Goal: Task Accomplishment & Management: Manage account settings

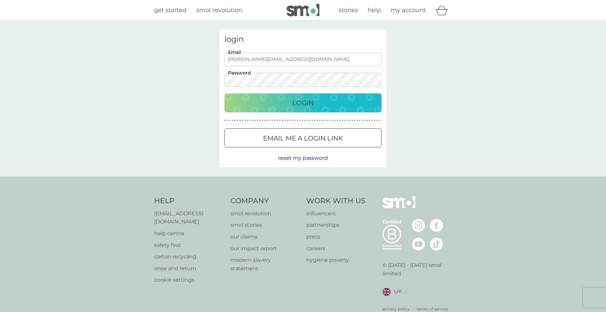
click at [307, 104] on p "Login" at bounding box center [303, 103] width 22 height 10
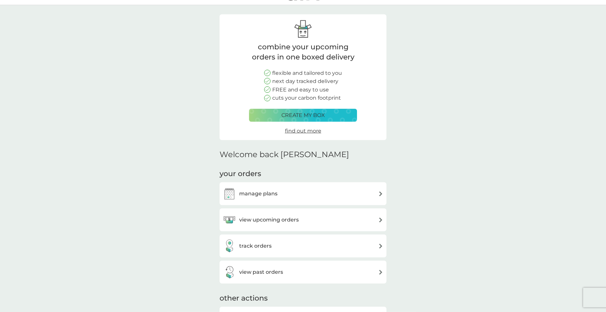
scroll to position [67, 0]
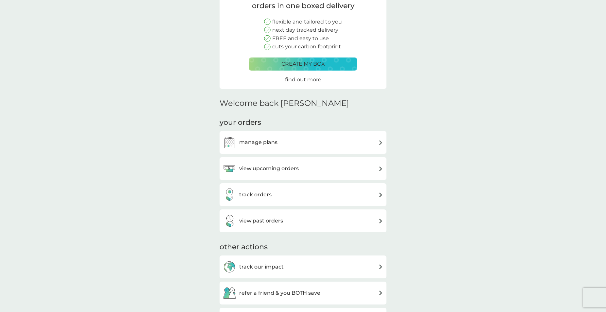
click at [268, 220] on h3 "view past orders" at bounding box center [261, 221] width 44 height 9
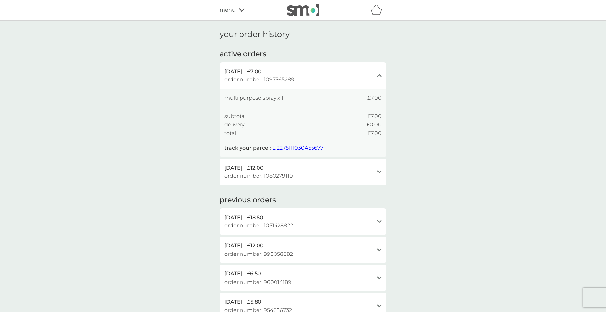
click at [228, 10] on span "menu" at bounding box center [227, 10] width 16 height 9
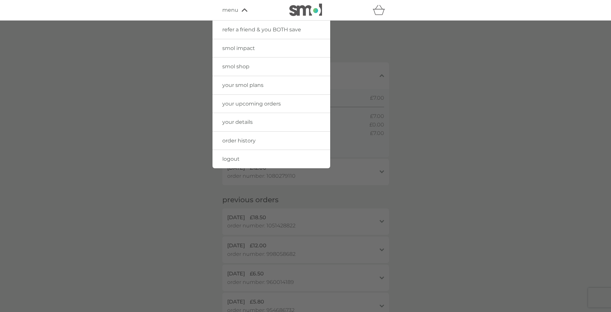
click at [251, 85] on span "your smol plans" at bounding box center [242, 85] width 41 height 6
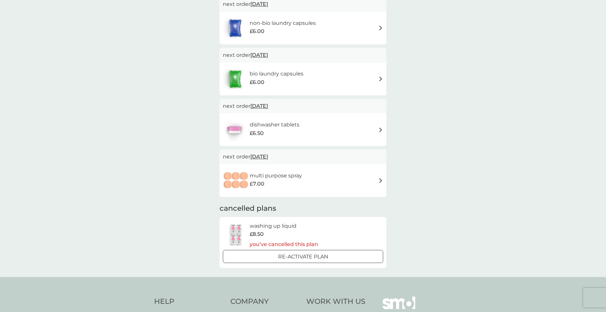
scroll to position [133, 0]
click at [372, 179] on div "multi purpose spray £7.00" at bounding box center [303, 180] width 160 height 23
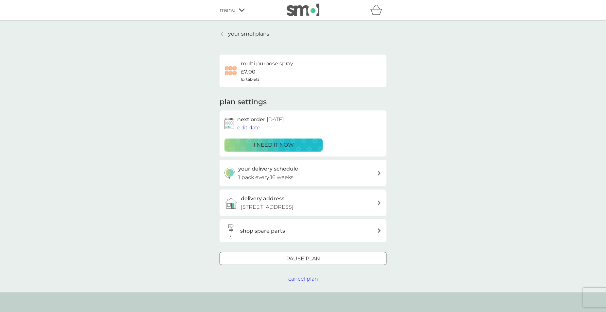
click at [313, 263] on div at bounding box center [303, 259] width 24 height 7
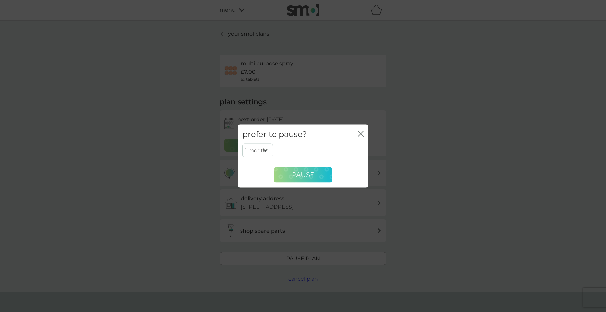
click at [306, 177] on span "Pause" at bounding box center [303, 175] width 22 height 8
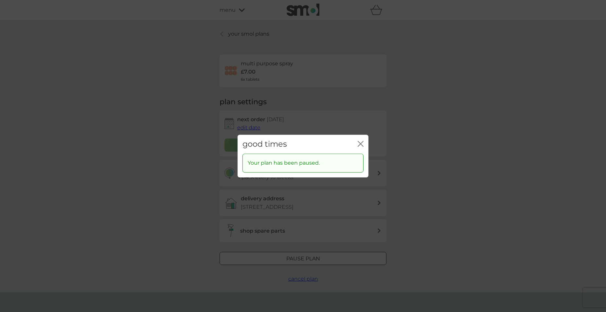
click at [361, 144] on icon "close" at bounding box center [361, 143] width 3 height 5
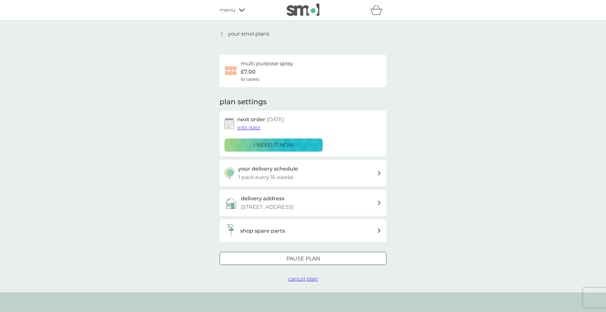
click at [307, 263] on div at bounding box center [303, 259] width 24 height 7
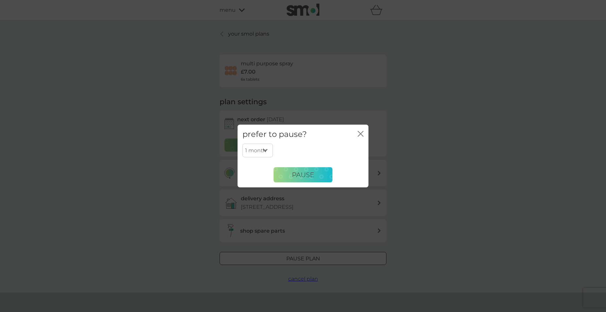
click at [242, 144] on select "1 month 2 months 3 months 4 months 5 months 6 months" at bounding box center [257, 151] width 30 height 14
select select "6"
click option "6 months" at bounding box center [0, 0] width 0 height 0
click at [301, 172] on span "Pause" at bounding box center [303, 175] width 22 height 8
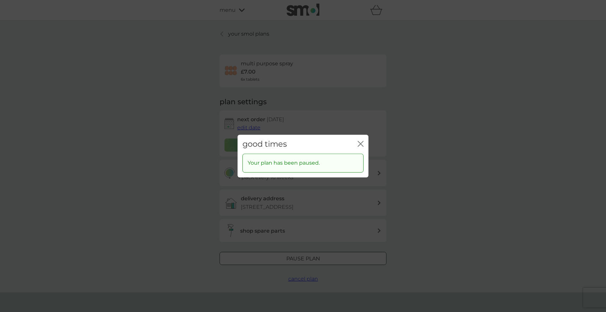
click at [439, 153] on div "good times close Your plan has been paused." at bounding box center [303, 156] width 606 height 312
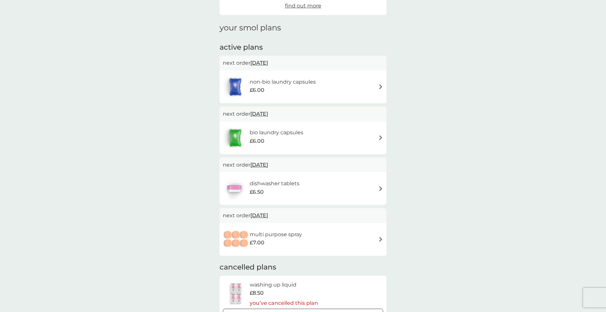
scroll to position [67, 0]
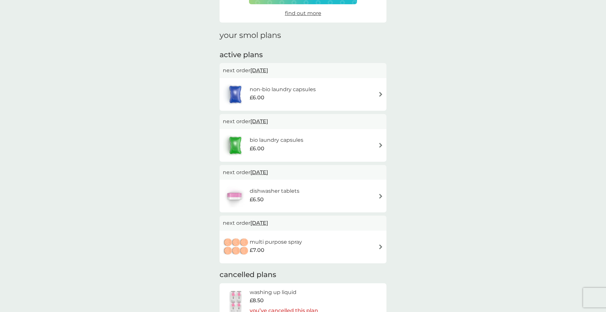
click at [365, 94] on div "non-bio laundry capsules £6.00" at bounding box center [303, 94] width 160 height 23
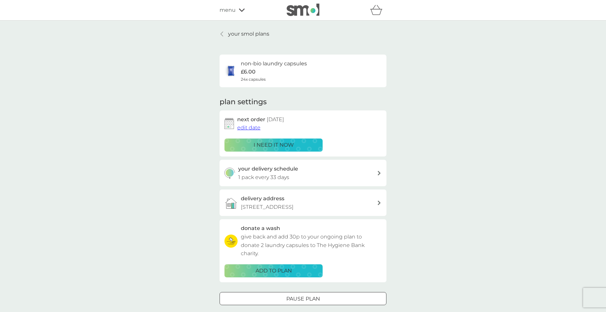
click at [250, 130] on span "edit date" at bounding box center [248, 128] width 23 height 6
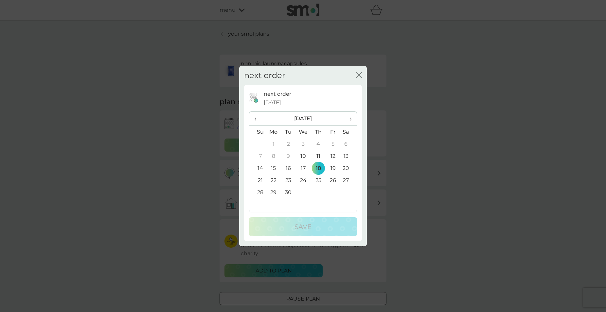
click at [349, 120] on span "›" at bounding box center [348, 119] width 7 height 14
click at [259, 167] on td "12" at bounding box center [257, 168] width 17 height 12
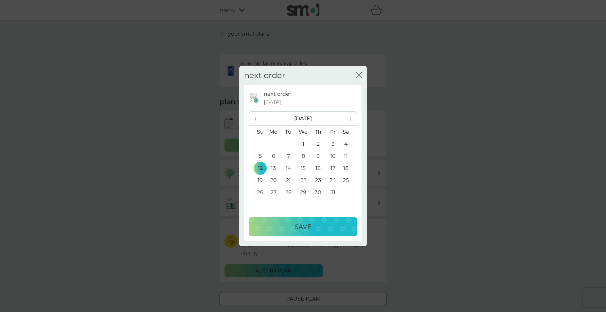
click at [311, 229] on p "Save" at bounding box center [302, 227] width 17 height 10
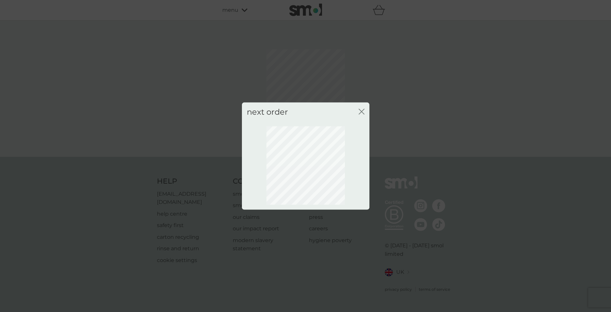
click at [362, 112] on icon "close" at bounding box center [362, 112] width 6 height 6
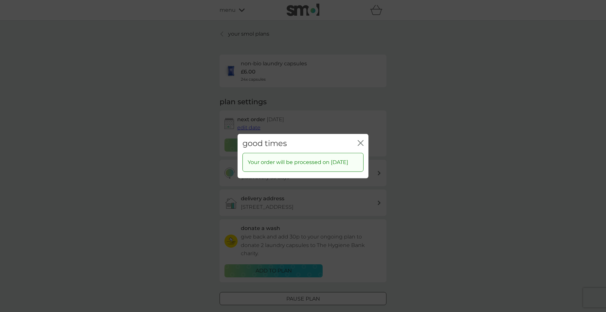
click at [362, 140] on icon "close" at bounding box center [360, 143] width 6 height 6
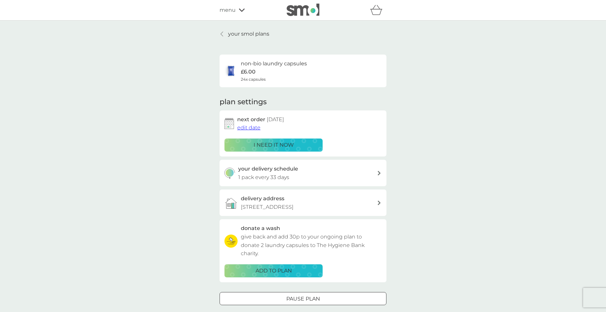
click at [220, 32] on div at bounding box center [222, 33] width 5 height 5
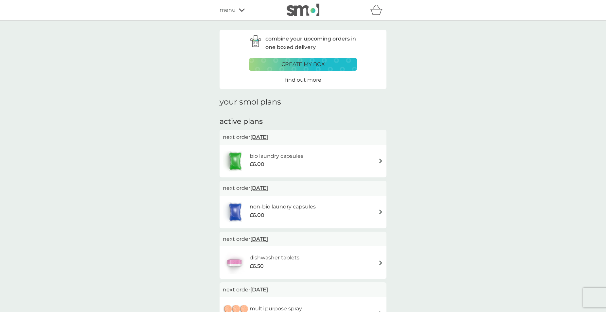
click at [268, 139] on span "18 Sep 2025" at bounding box center [259, 137] width 18 height 13
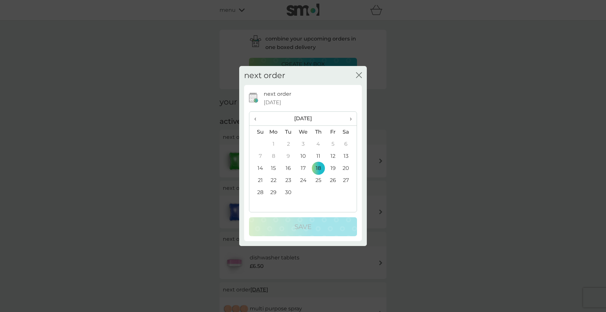
click at [349, 118] on span "›" at bounding box center [348, 119] width 7 height 14
click at [260, 169] on td "12" at bounding box center [257, 168] width 17 height 12
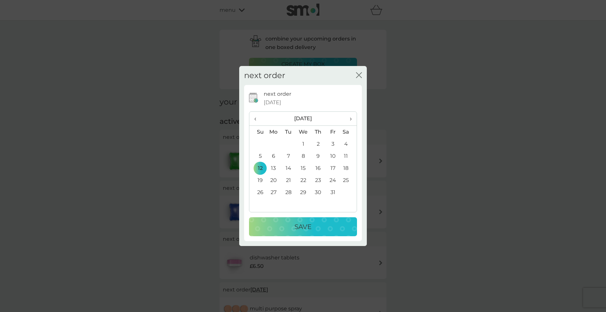
click at [307, 227] on p "Save" at bounding box center [302, 227] width 17 height 10
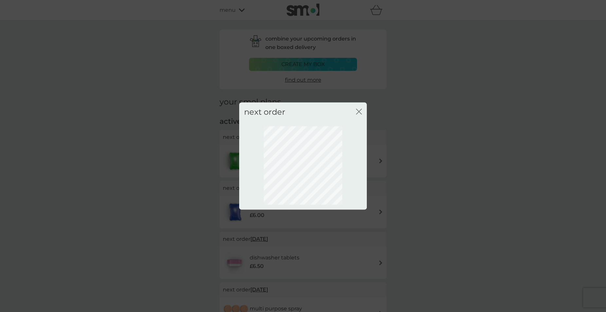
click at [357, 111] on icon "close" at bounding box center [359, 112] width 6 height 6
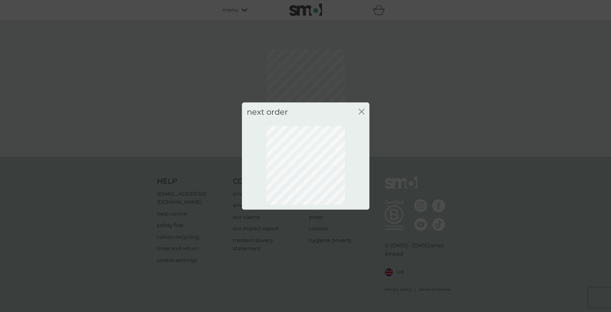
click at [154, 121] on div "next order close" at bounding box center [305, 156] width 611 height 312
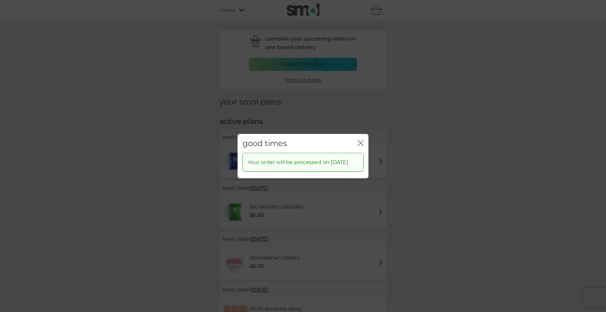
click at [361, 140] on icon "close" at bounding box center [361, 142] width 3 height 5
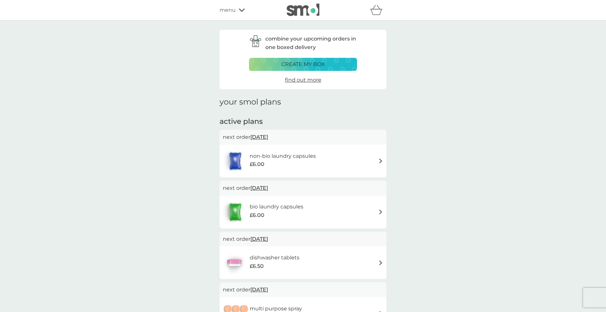
click at [228, 12] on span "menu" at bounding box center [227, 10] width 16 height 9
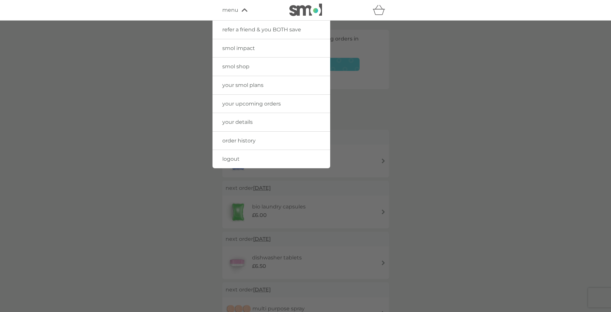
click at [253, 84] on span "your smol plans" at bounding box center [242, 85] width 41 height 6
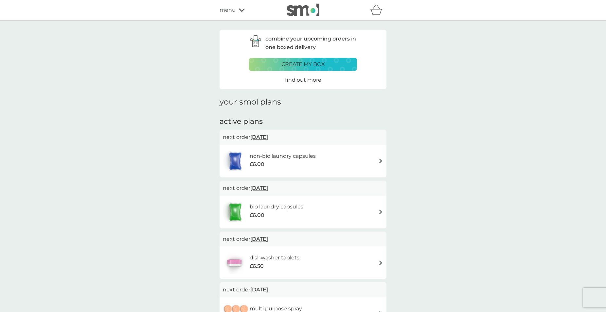
click at [227, 10] on span "menu" at bounding box center [227, 10] width 16 height 9
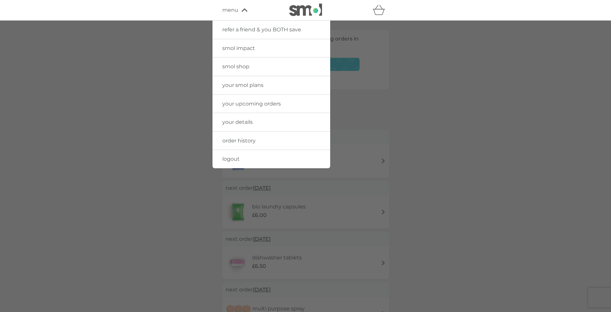
click at [233, 156] on span "logout" at bounding box center [230, 159] width 17 height 6
